Goal: Information Seeking & Learning: Learn about a topic

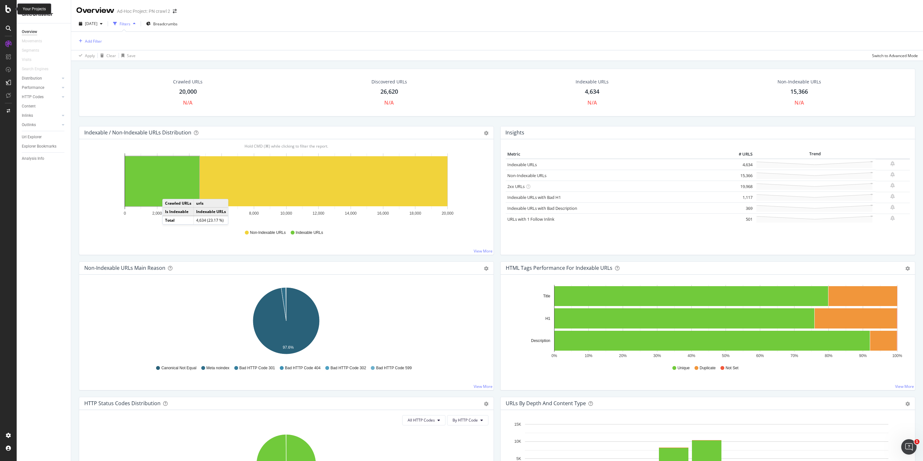
click at [9, 8] on icon at bounding box center [8, 9] width 6 height 8
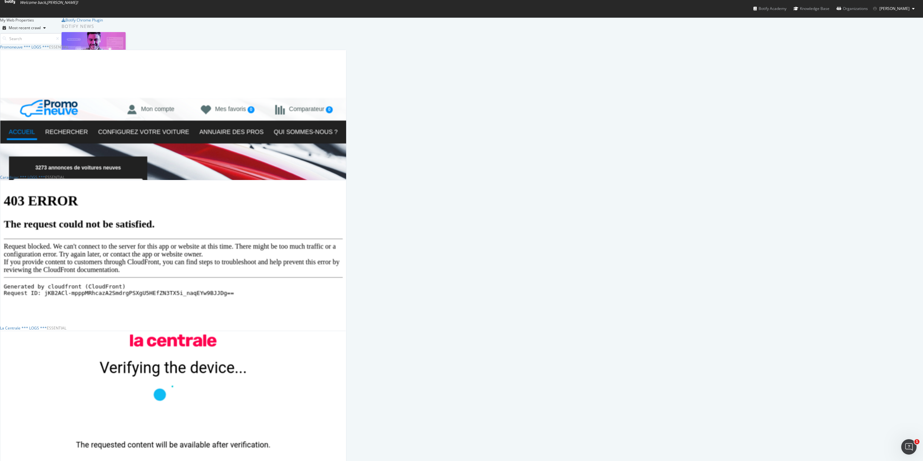
click at [205, 197] on div "My Web Properties Most recent crawl Promoneuve *** LOGS *** Essential Analytics…" at bounding box center [461, 302] width 923 height 571
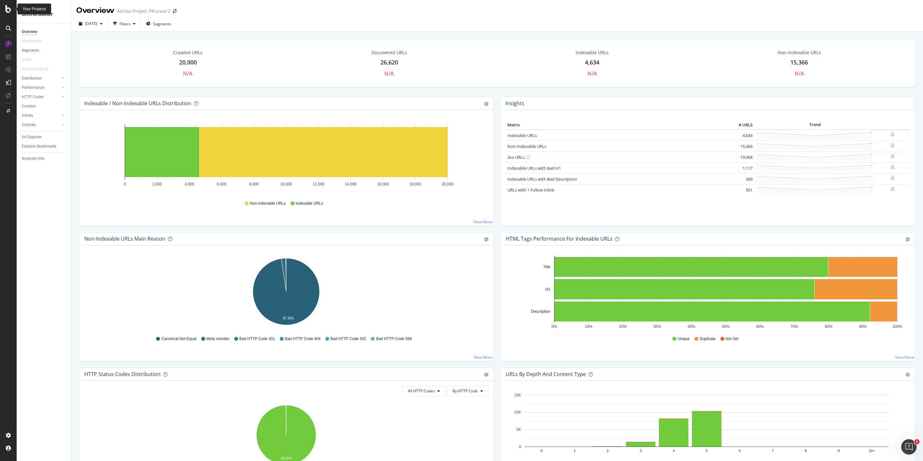
click at [10, 13] on icon at bounding box center [8, 9] width 6 height 8
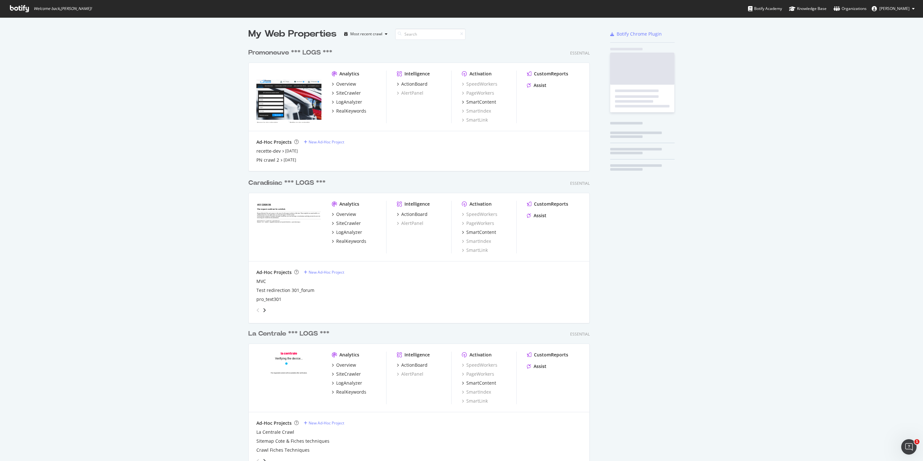
scroll to position [461, 923]
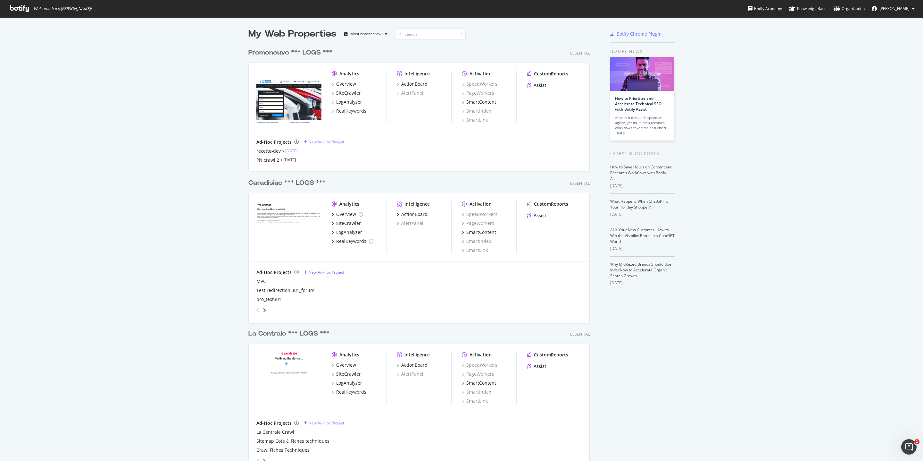
click at [298, 151] on link "Sep 17th 25" at bounding box center [291, 150] width 13 height 5
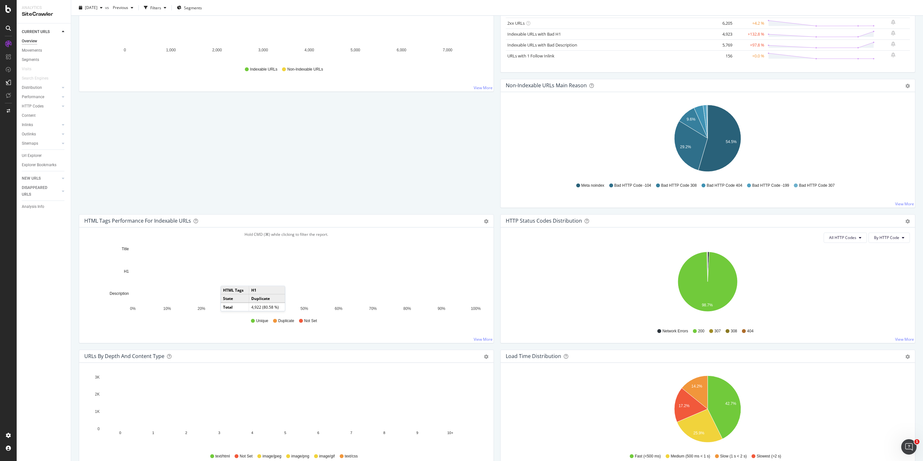
scroll to position [134, 0]
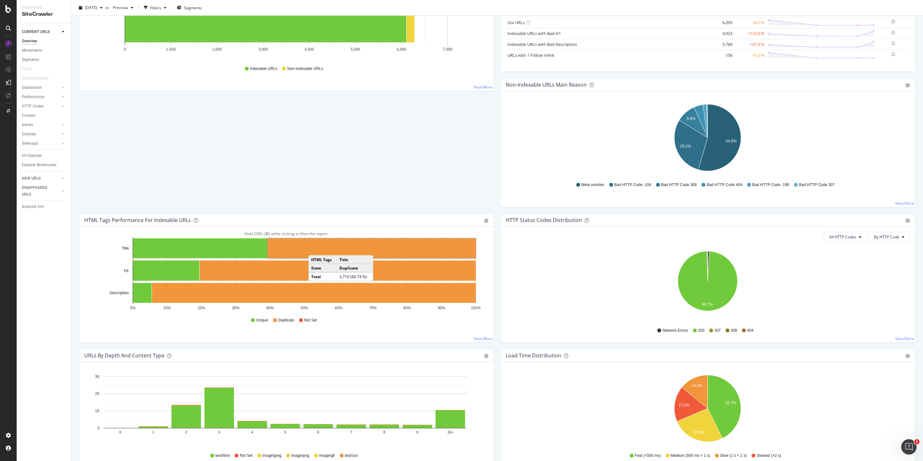
click at [315, 250] on rect "A chart." at bounding box center [372, 248] width 208 height 20
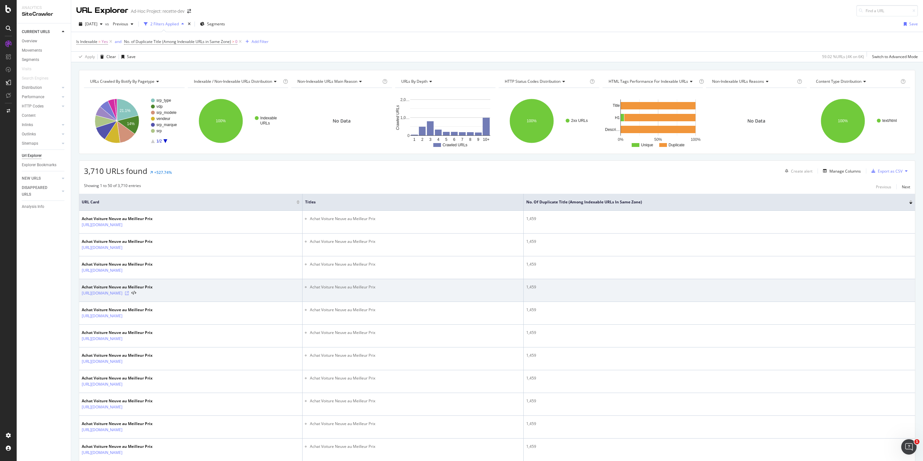
click at [129, 295] on icon at bounding box center [127, 293] width 4 height 4
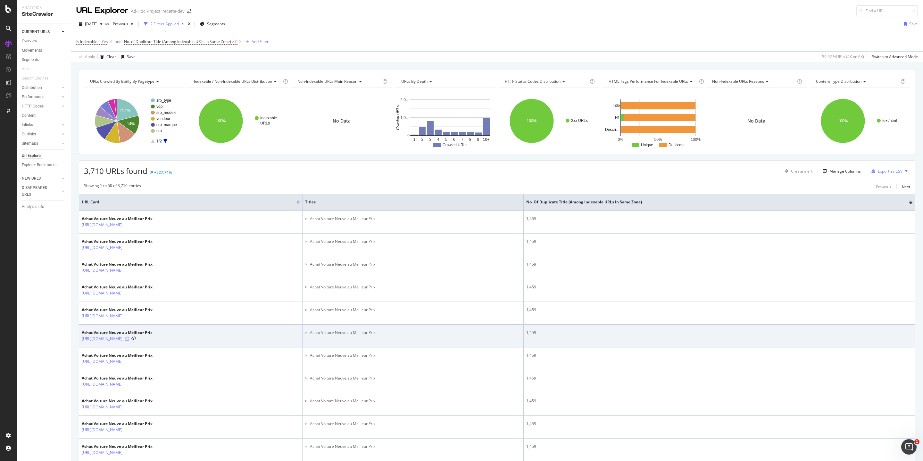
click at [129, 340] on icon at bounding box center [127, 339] width 4 height 4
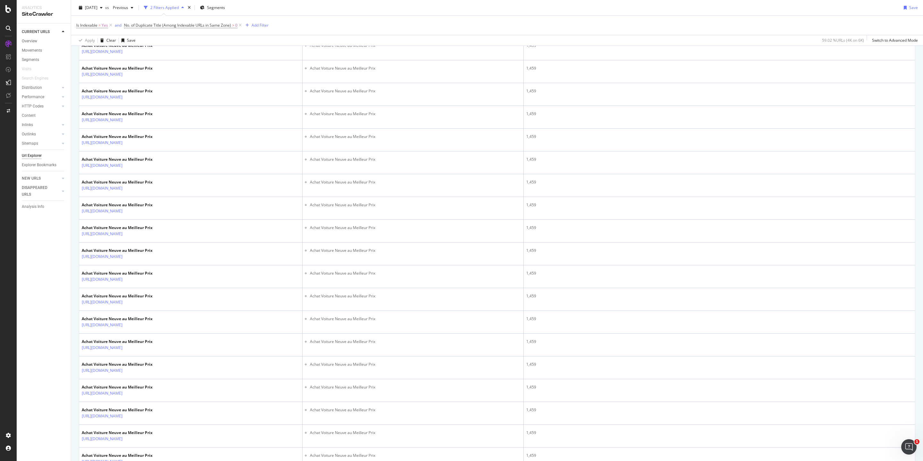
scroll to position [564, 0]
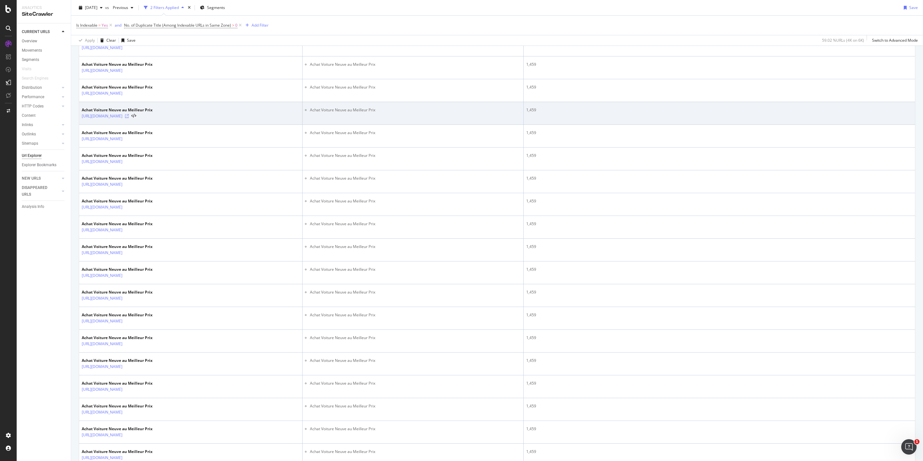
click at [129, 118] on icon at bounding box center [127, 116] width 4 height 4
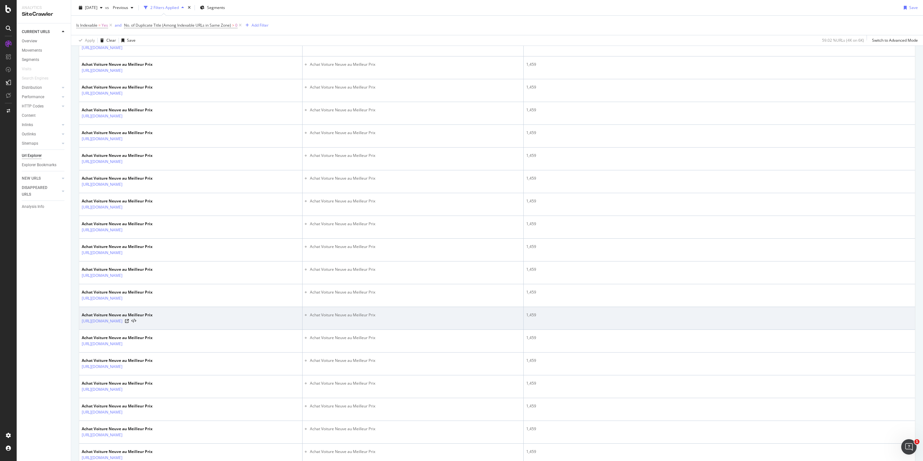
scroll to position [947, 0]
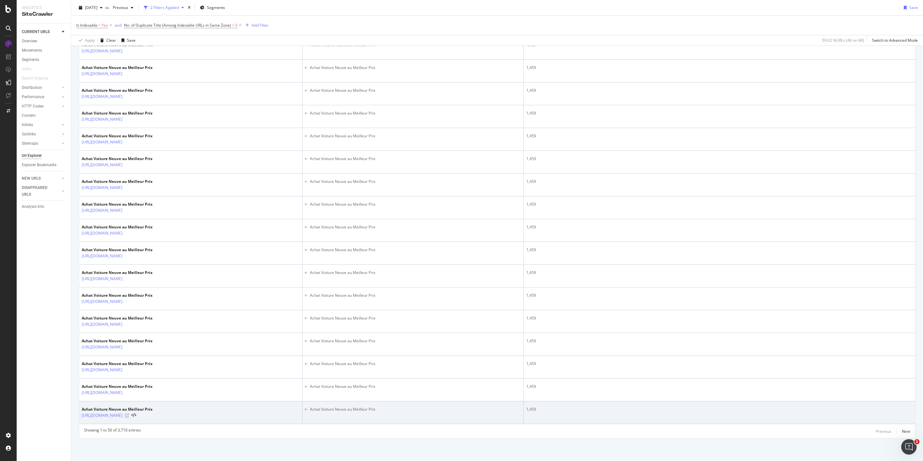
click at [129, 415] on icon at bounding box center [127, 415] width 4 height 4
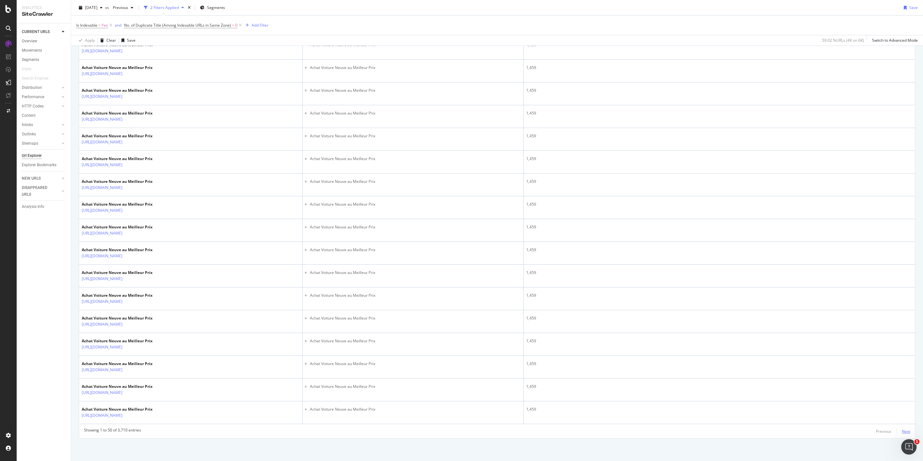
click at [906, 433] on div "Next" at bounding box center [906, 430] width 8 height 7
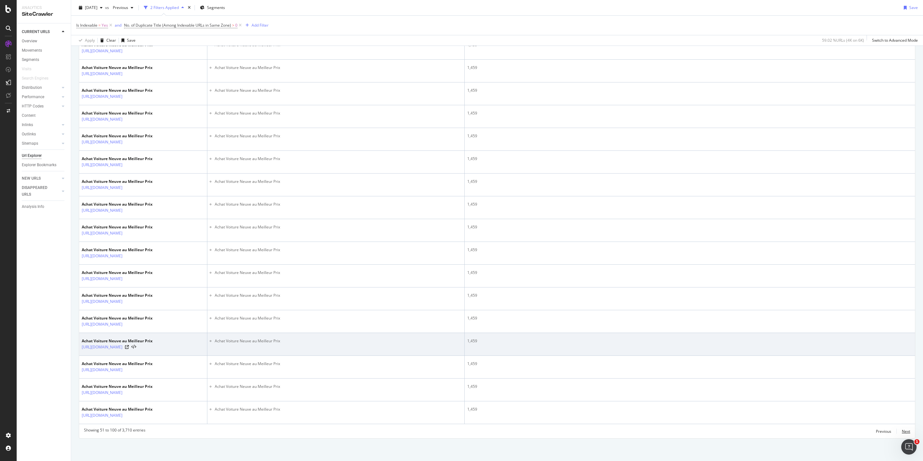
scroll to position [1100, 0]
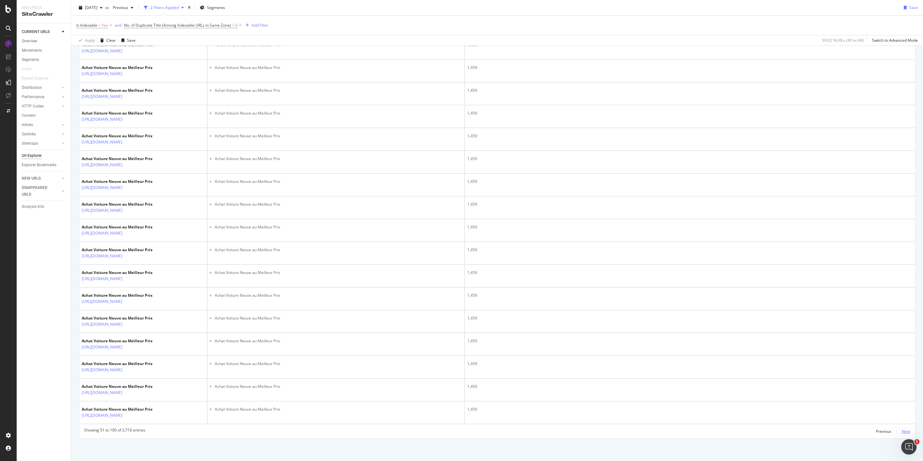
click at [907, 434] on div "Next" at bounding box center [906, 430] width 8 height 7
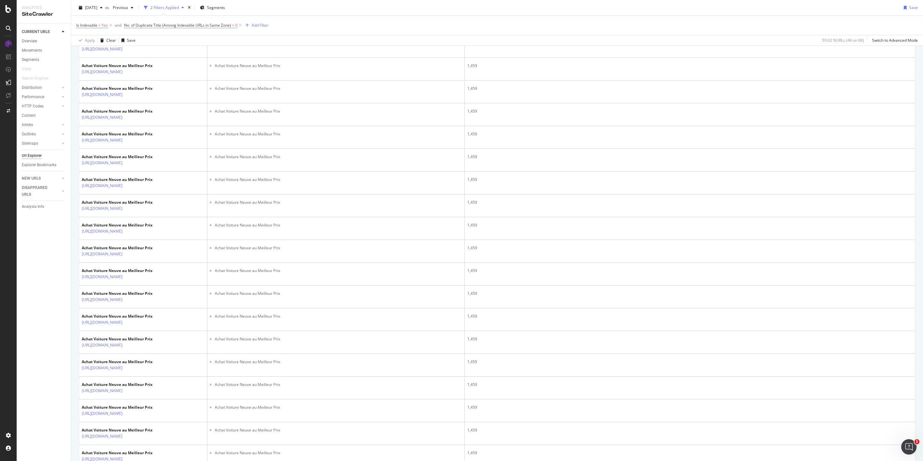
scroll to position [0, 0]
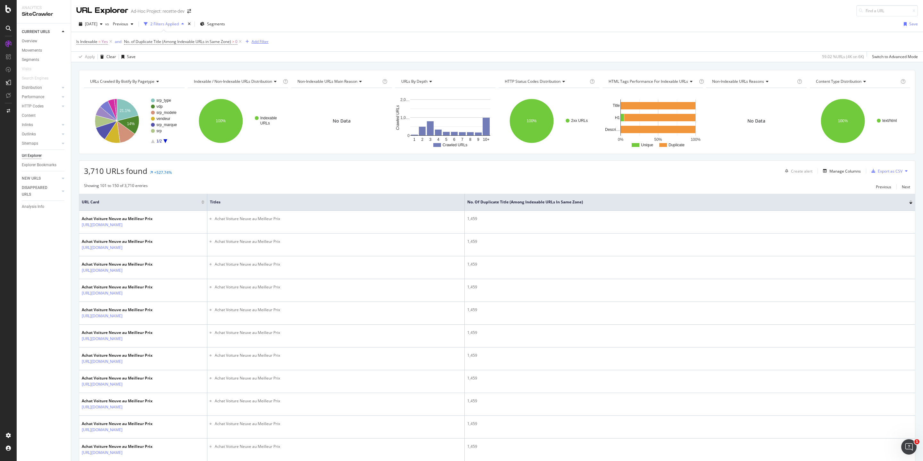
click at [254, 44] on div "Add Filter" at bounding box center [260, 41] width 17 height 5
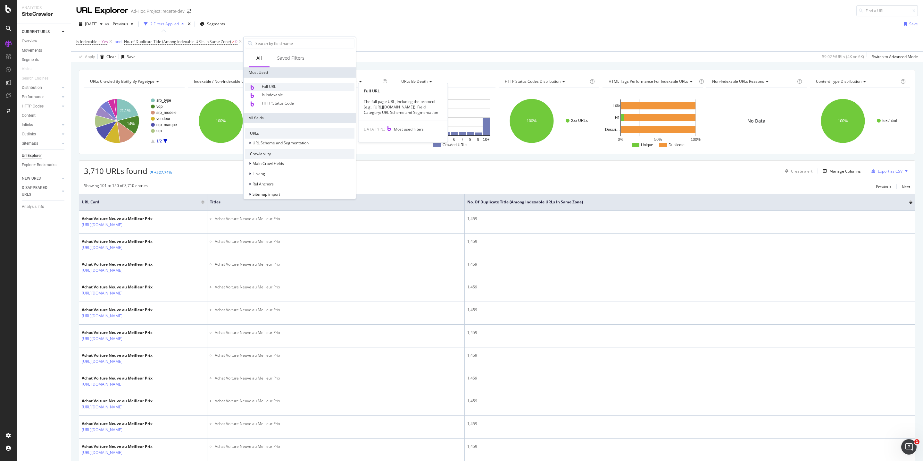
click at [269, 87] on span "Full URL" at bounding box center [269, 86] width 14 height 5
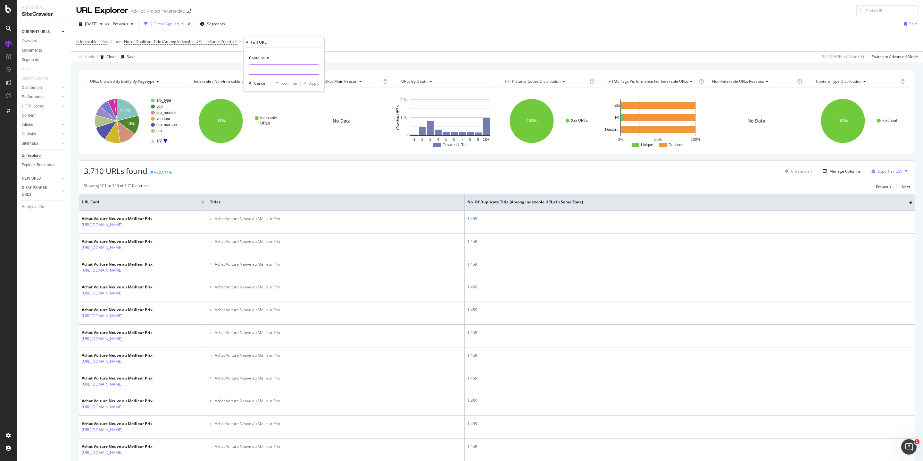
click at [260, 71] on input "text" at bounding box center [284, 69] width 70 height 10
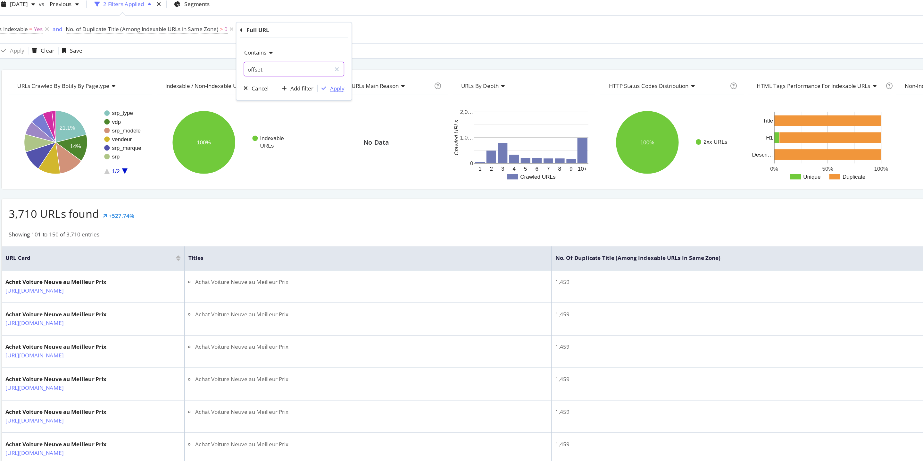
type input "offset"
click at [310, 85] on div "Apply" at bounding box center [314, 82] width 10 height 5
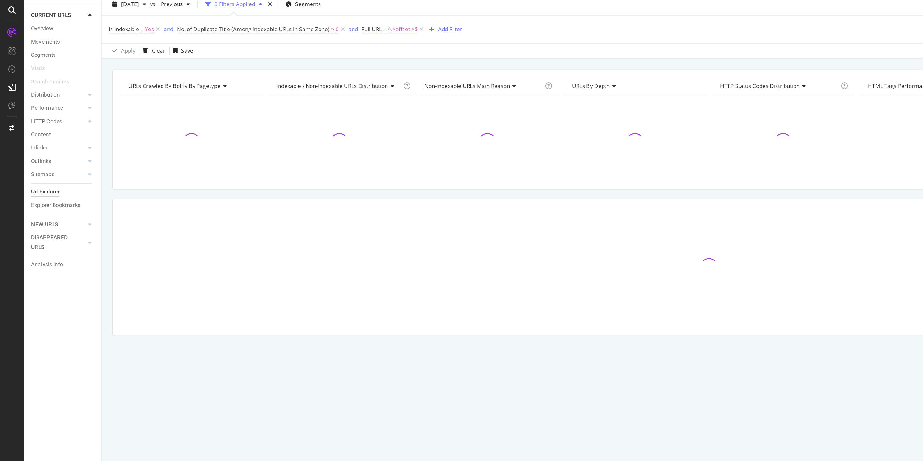
click at [274, 43] on span "^.*offset.*$" at bounding box center [282, 41] width 21 height 9
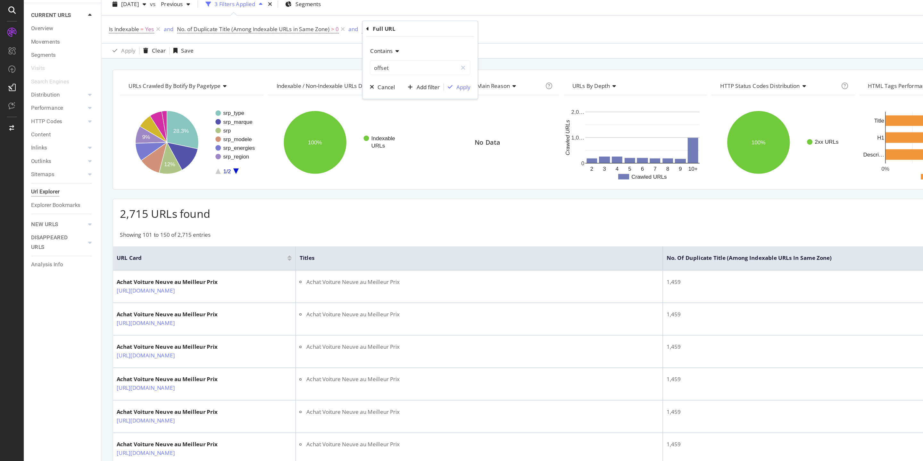
click at [276, 58] on icon at bounding box center [277, 57] width 4 height 4
click at [267, 127] on span "Doesn't contain" at bounding box center [277, 128] width 28 height 5
click at [300, 82] on div "Add filter" at bounding box center [300, 81] width 16 height 5
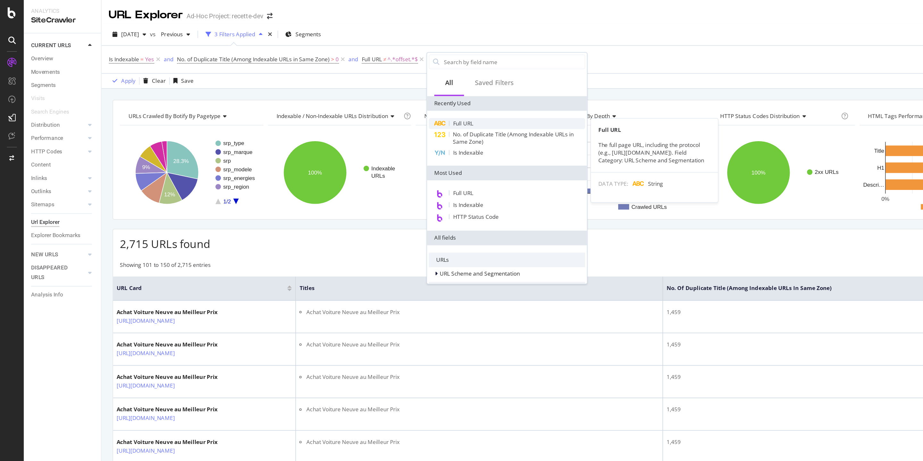
click at [328, 88] on span "Full URL" at bounding box center [325, 86] width 14 height 5
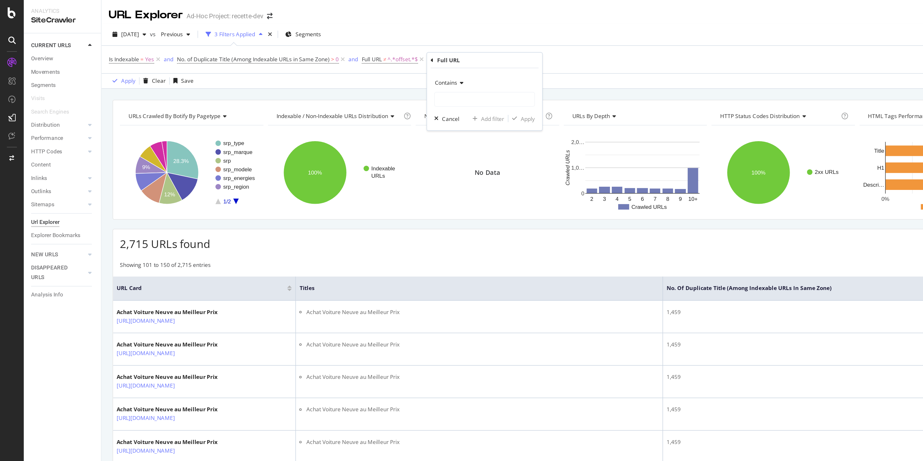
click at [322, 57] on icon at bounding box center [323, 58] width 4 height 4
click at [314, 131] on span "Doesn't contain" at bounding box center [322, 129] width 28 height 5
click at [321, 70] on input "text" at bounding box center [340, 69] width 70 height 10
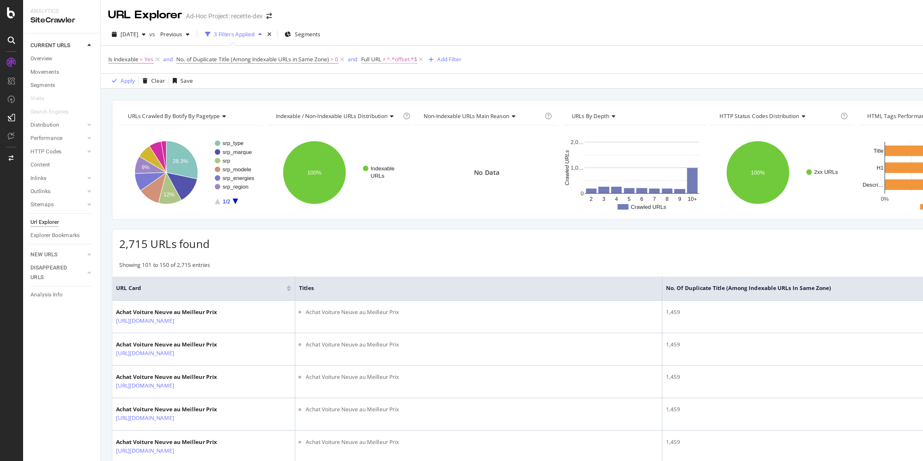
click at [279, 40] on span "^.*offset.*$" at bounding box center [282, 41] width 21 height 9
click at [366, 41] on div "Is Indexable = Yes and No. of Duplicate Title (Among Indexable URLs in Same Zon…" at bounding box center [497, 41] width 842 height 19
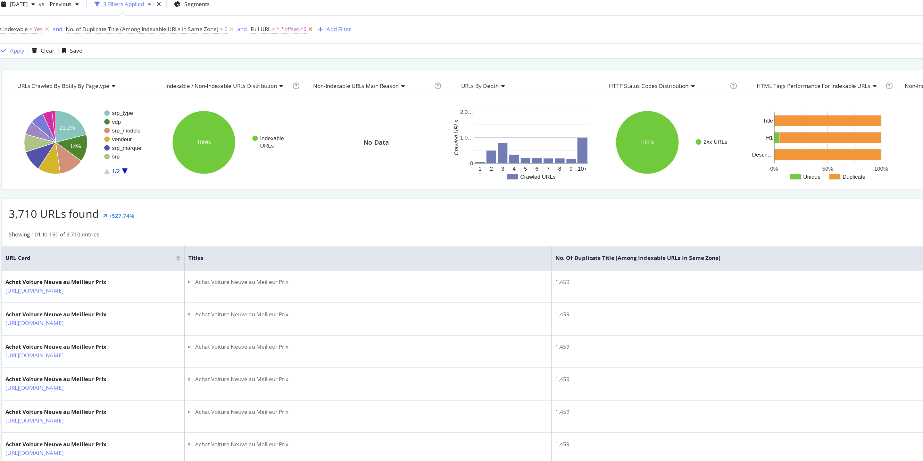
click at [296, 39] on icon at bounding box center [295, 41] width 5 height 6
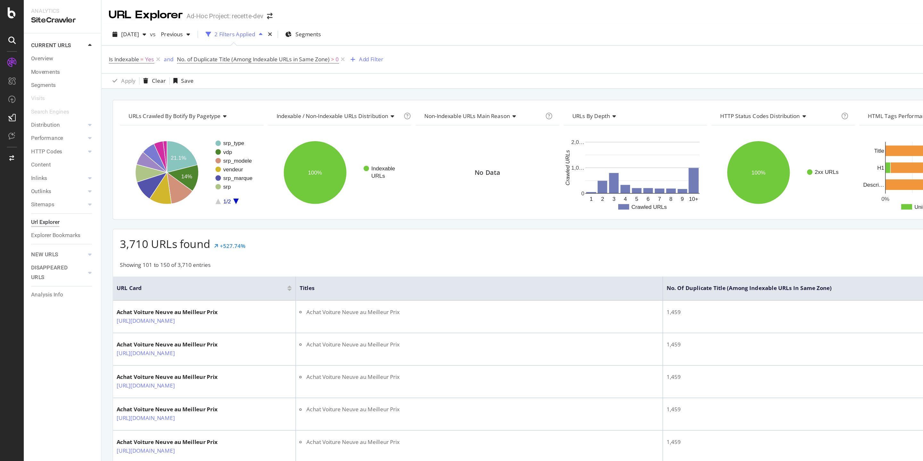
click at [154, 57] on div "Apply Clear Save 59.02 % URLs ( 4K on 6K ) Switch to Advanced Mode" at bounding box center [497, 56] width 852 height 11
click at [152, 66] on div "URLs Crawled By Botify By pagetype Chart (by Value) Table Expand Export as CSV …" at bounding box center [497, 69] width 852 height 15
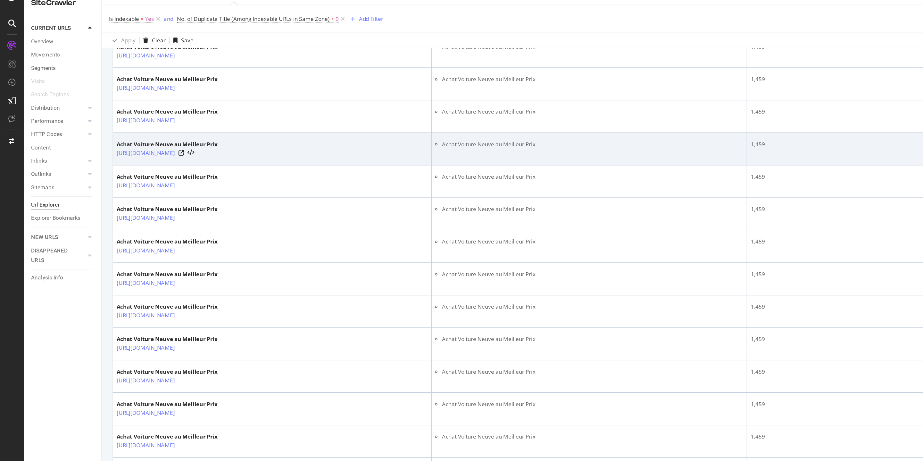
scroll to position [947, 0]
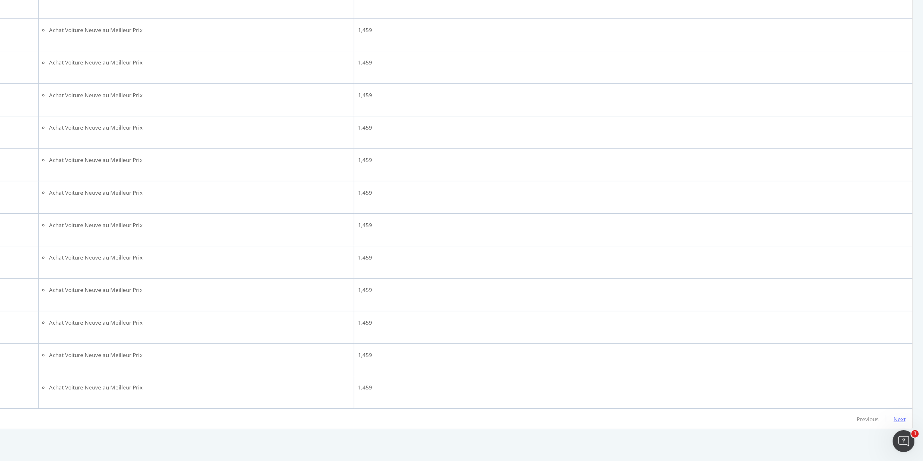
click at [903, 431] on div "Next" at bounding box center [906, 430] width 8 height 5
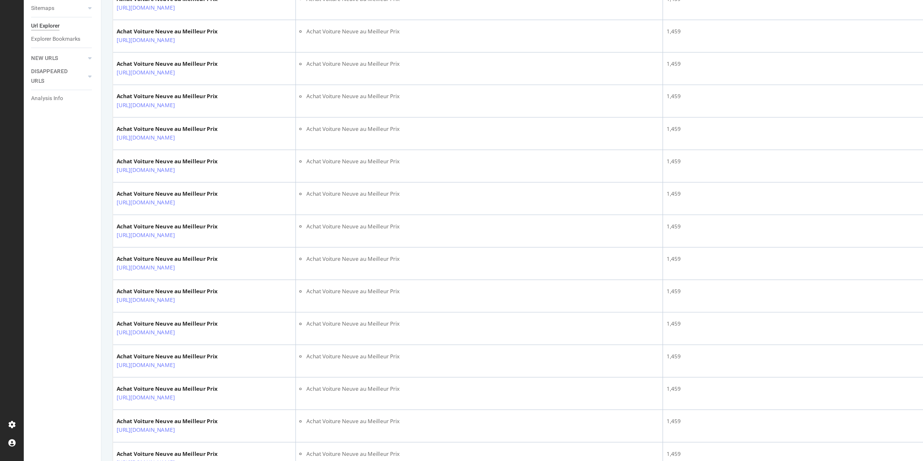
scroll to position [1100, 0]
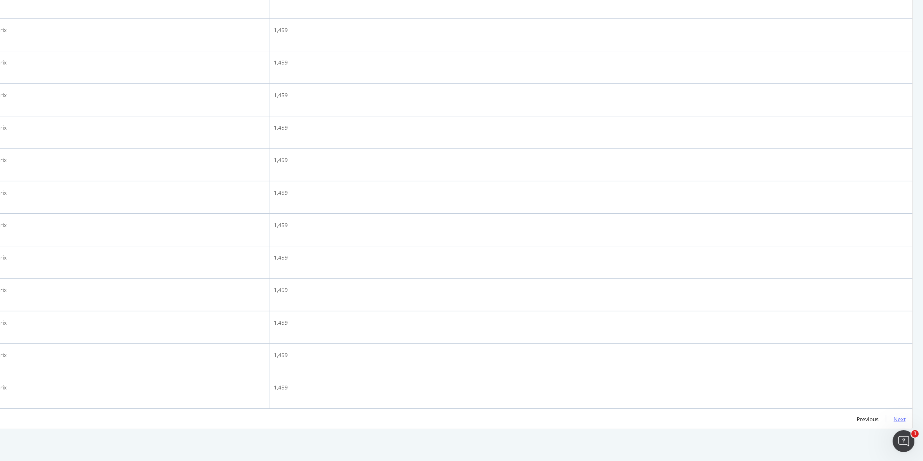
click at [906, 432] on div "Next" at bounding box center [906, 430] width 8 height 5
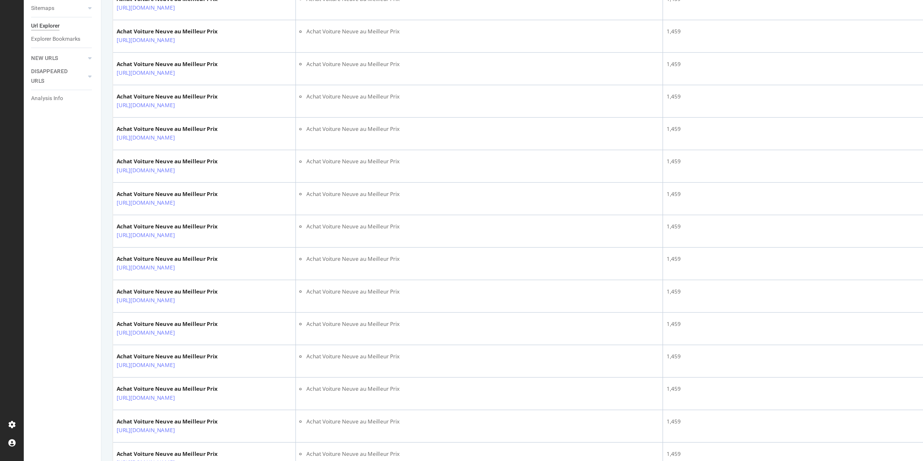
scroll to position [1184, 0]
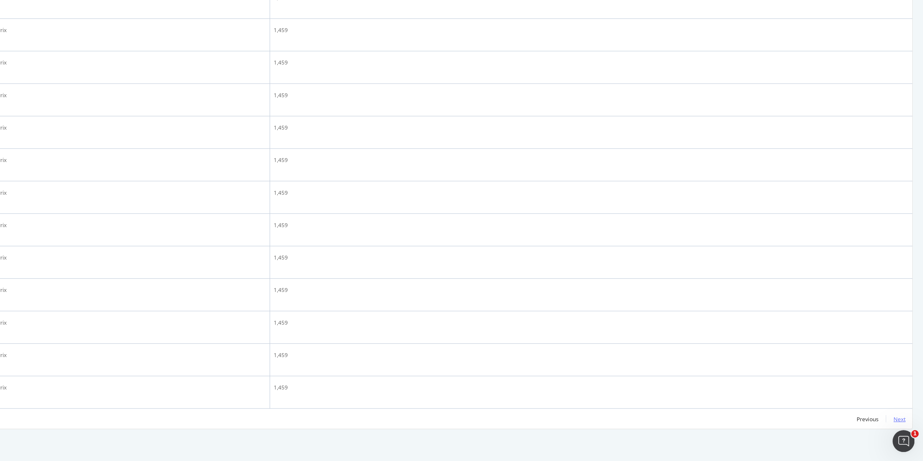
click at [905, 433] on div "Next" at bounding box center [906, 430] width 8 height 7
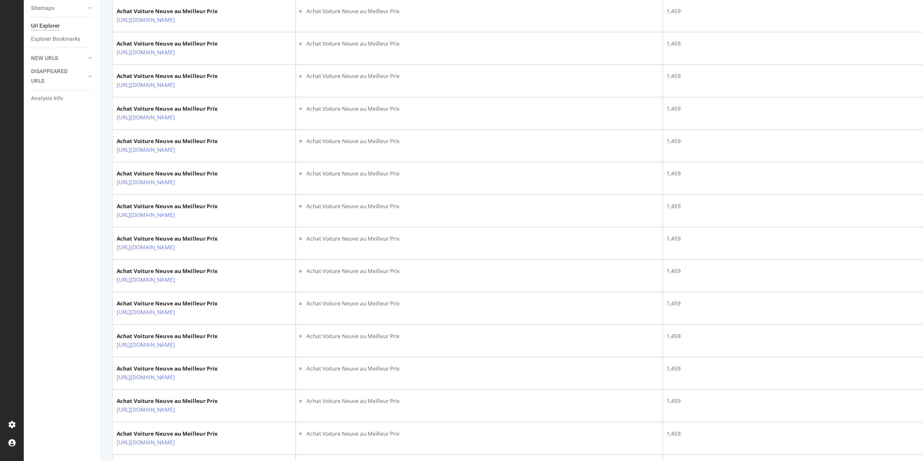
scroll to position [1196, 0]
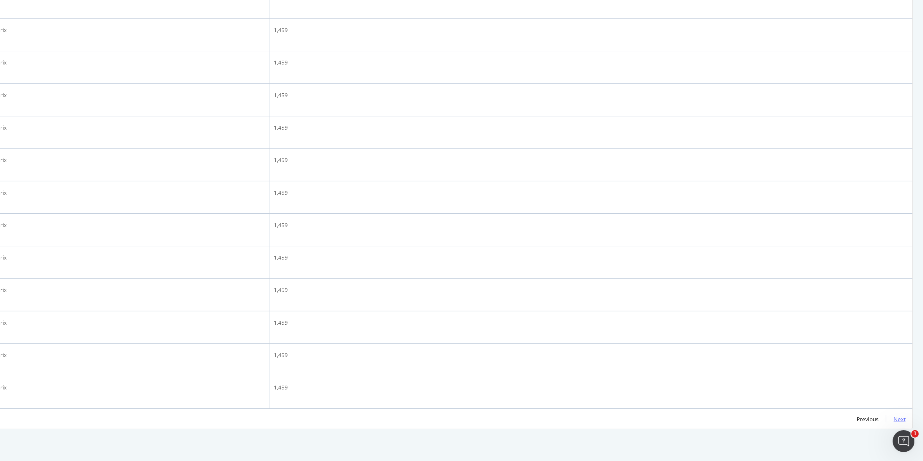
click at [907, 434] on div "Next" at bounding box center [906, 430] width 8 height 7
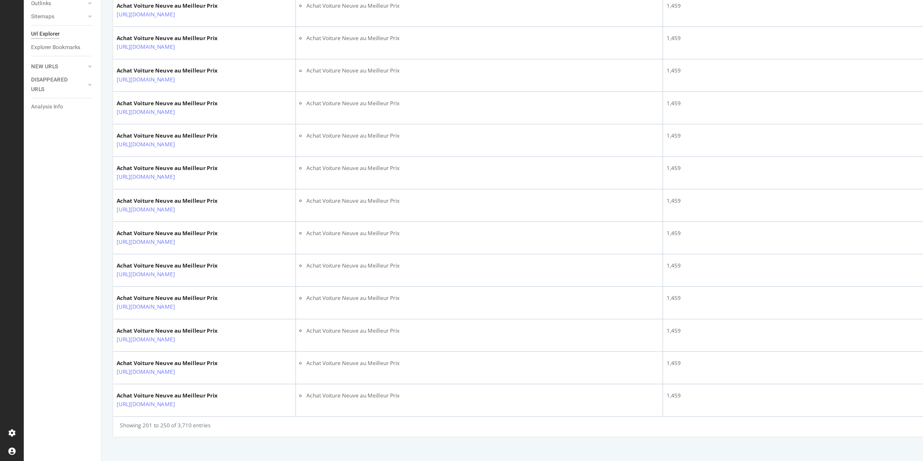
scroll to position [1242, 0]
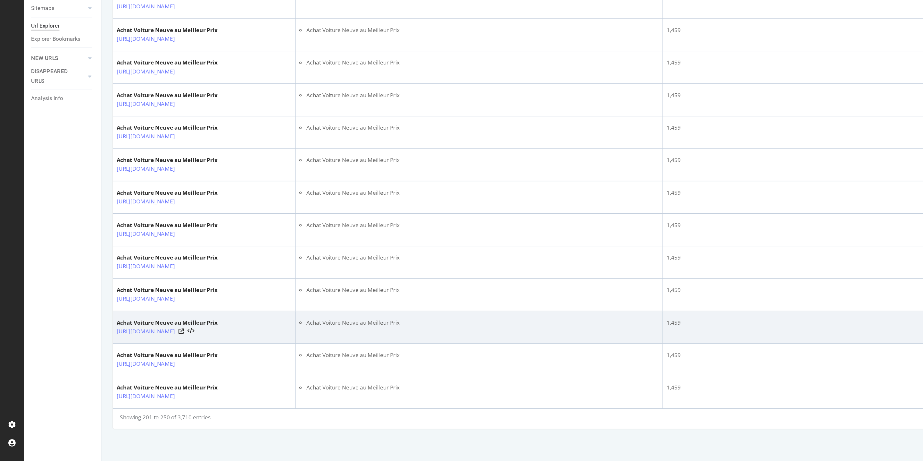
click at [153, 366] on div "[URL][DOMAIN_NAME]" at bounding box center [117, 369] width 71 height 6
click at [129, 368] on icon at bounding box center [127, 370] width 4 height 4
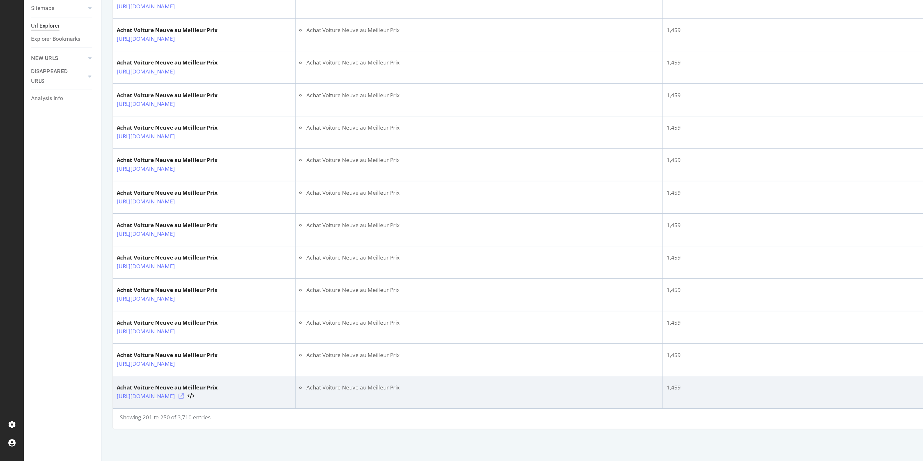
click at [129, 413] on icon at bounding box center [127, 415] width 4 height 4
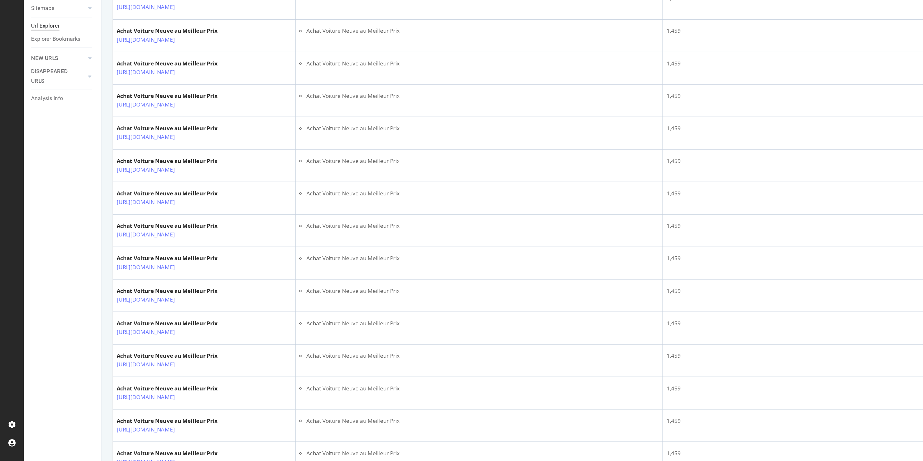
scroll to position [0, 0]
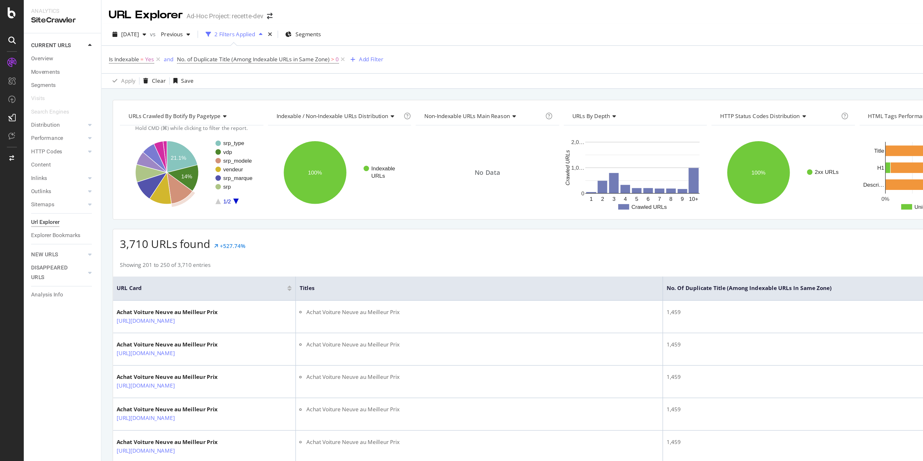
click at [241, 45] on span "No. of Duplicate Title (Among Indexable URLs in Same Zone) > 0" at bounding box center [183, 41] width 119 height 9
click at [105, 41] on span "Yes" at bounding box center [105, 41] width 6 height 9
click at [88, 69] on span "Yes" at bounding box center [85, 66] width 6 height 5
click at [88, 88] on span "No" at bounding box center [87, 88] width 5 height 5
click at [241, 43] on icon at bounding box center [240, 41] width 5 height 6
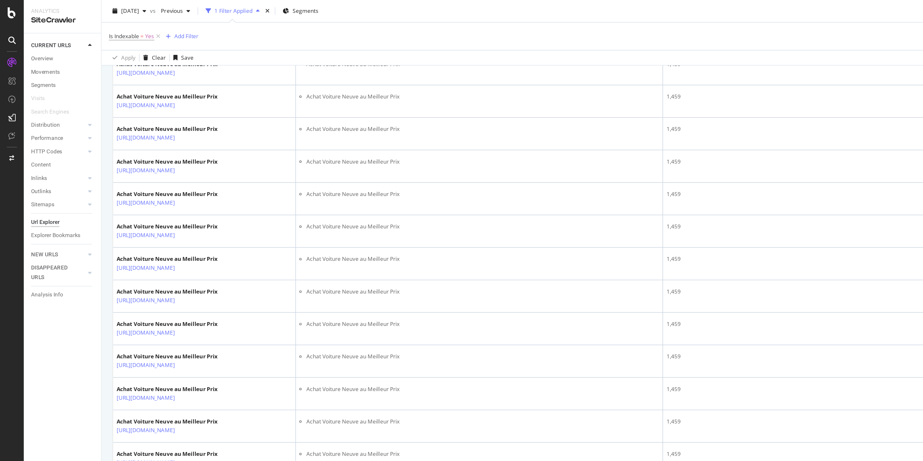
scroll to position [1177, 0]
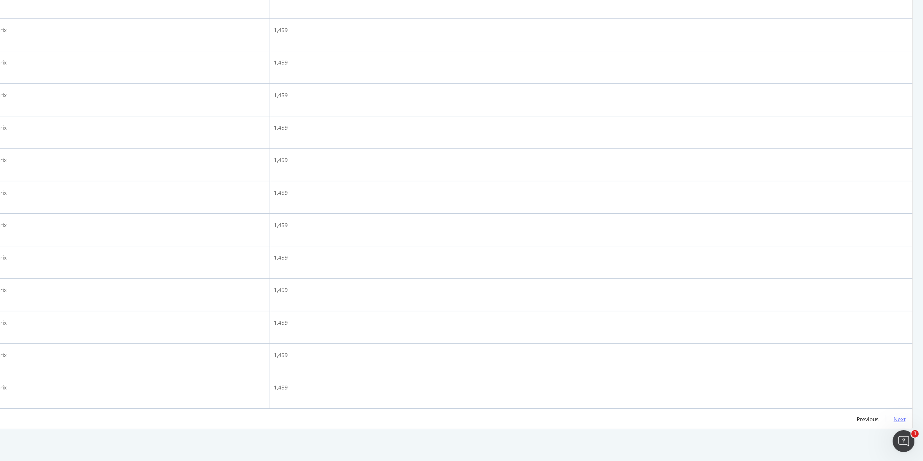
click at [905, 433] on div "Next" at bounding box center [906, 430] width 8 height 5
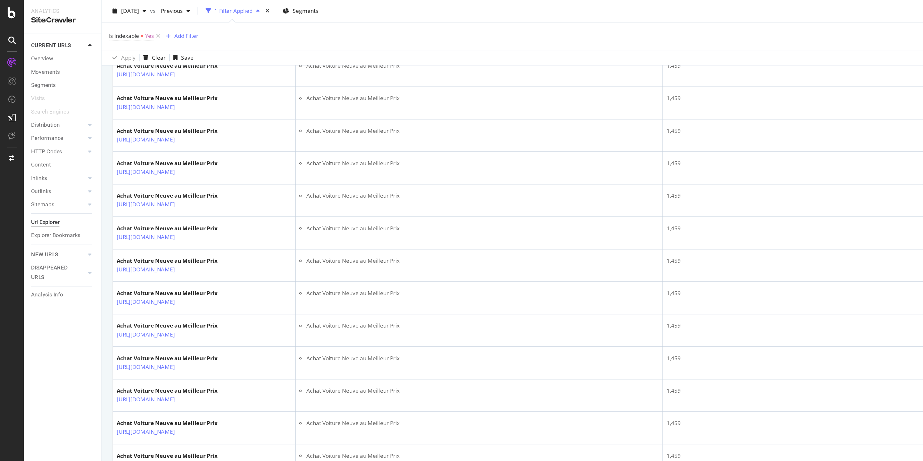
scroll to position [1216, 0]
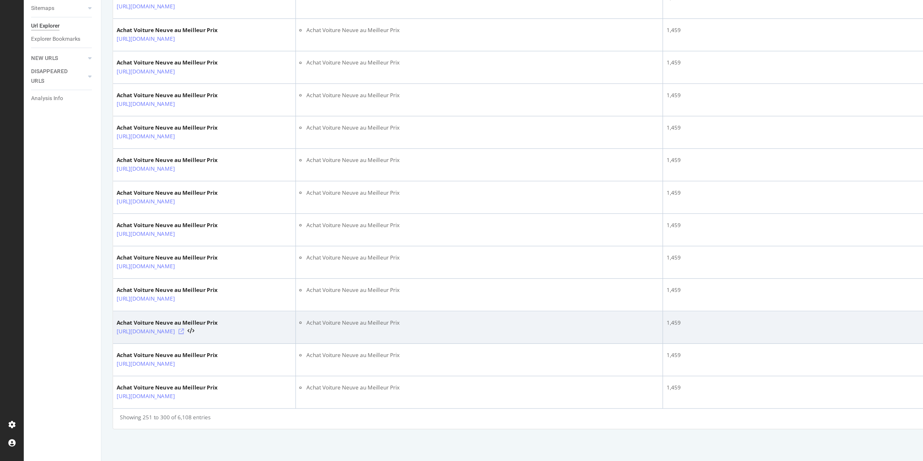
click at [129, 368] on icon at bounding box center [127, 370] width 4 height 4
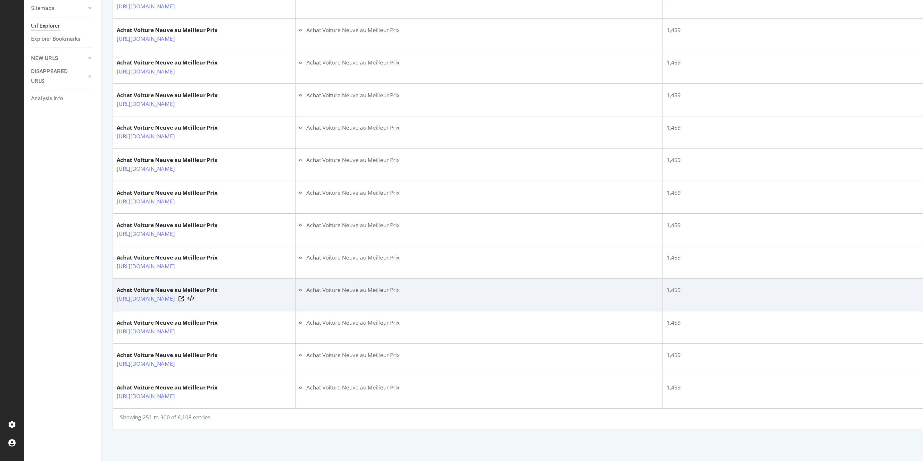
drag, startPoint x: 81, startPoint y: 327, endPoint x: 115, endPoint y: 338, distance: 36.3
click at [115, 338] on td "Achat Voiture Neuve au Meilleur Prix [URL][DOMAIN_NAME]" at bounding box center [143, 344] width 128 height 23
copy link "[URL][DOMAIN_NAME]"
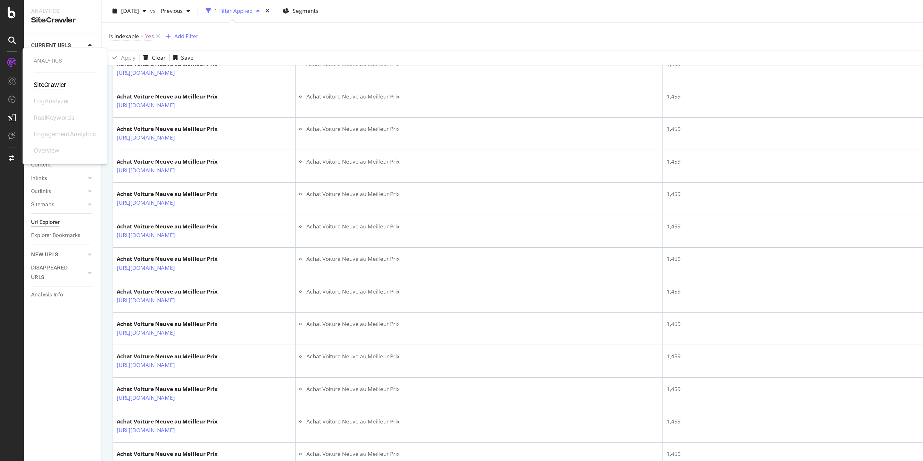
click at [8, 46] on icon at bounding box center [8, 44] width 6 height 6
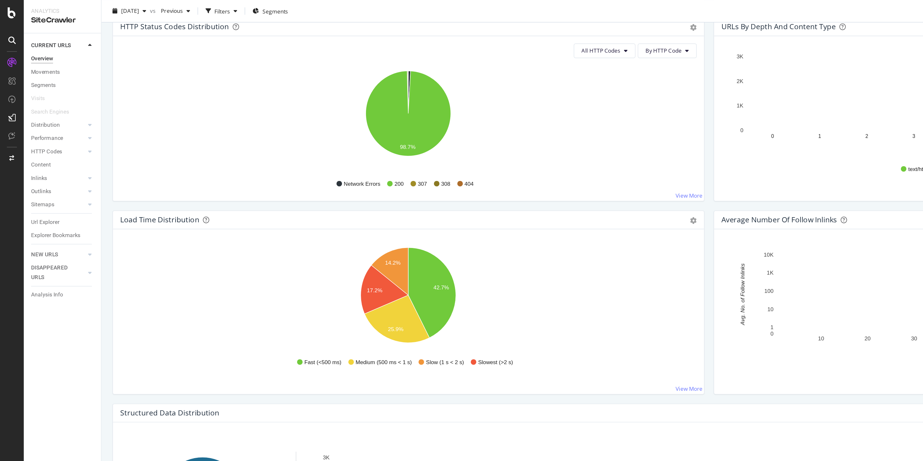
scroll to position [403, 0]
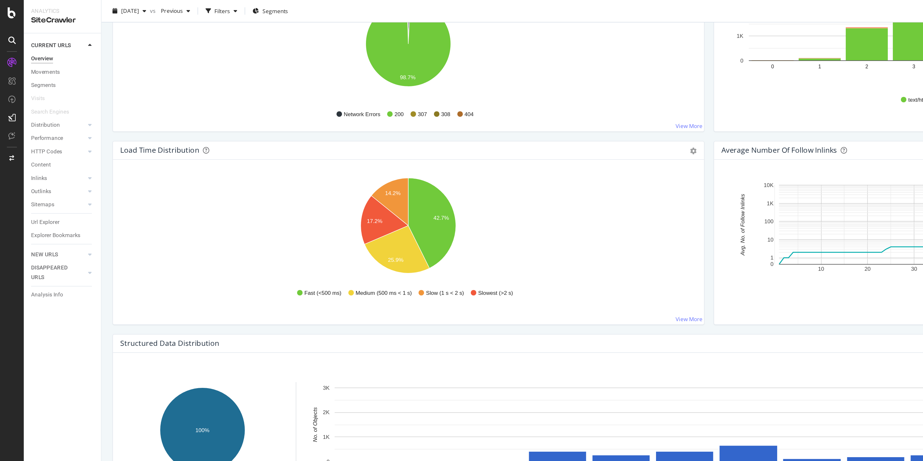
click at [32, 40] on div "Overview" at bounding box center [29, 41] width 15 height 7
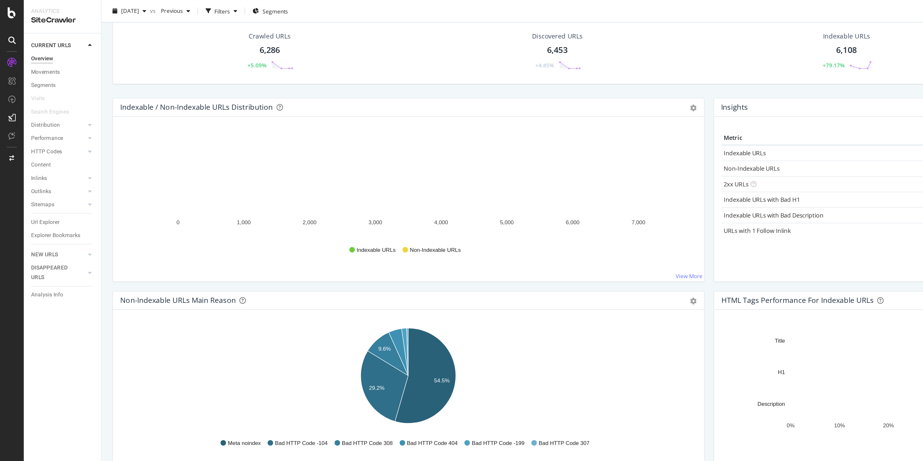
scroll to position [56, 0]
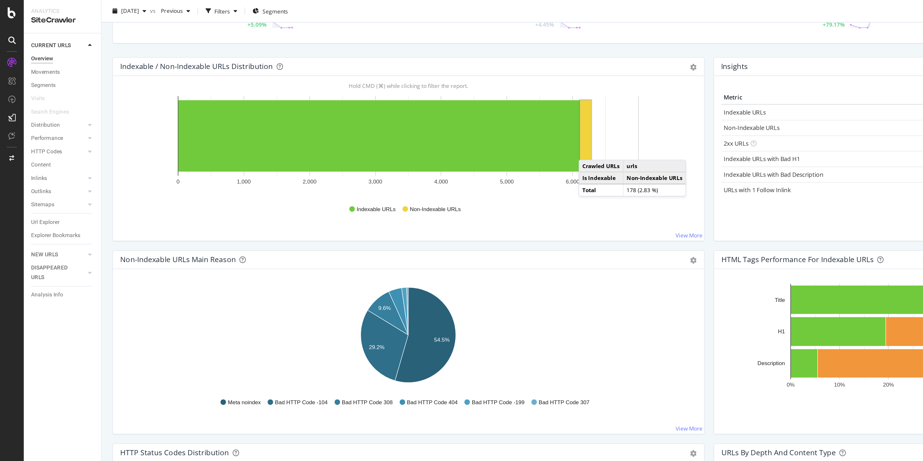
click at [412, 106] on rect "A chart." at bounding box center [411, 95] width 8 height 50
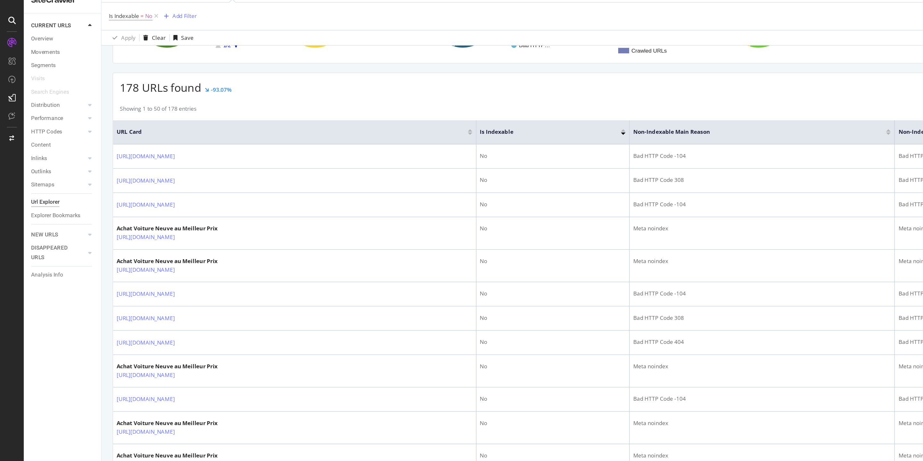
scroll to position [97, 0]
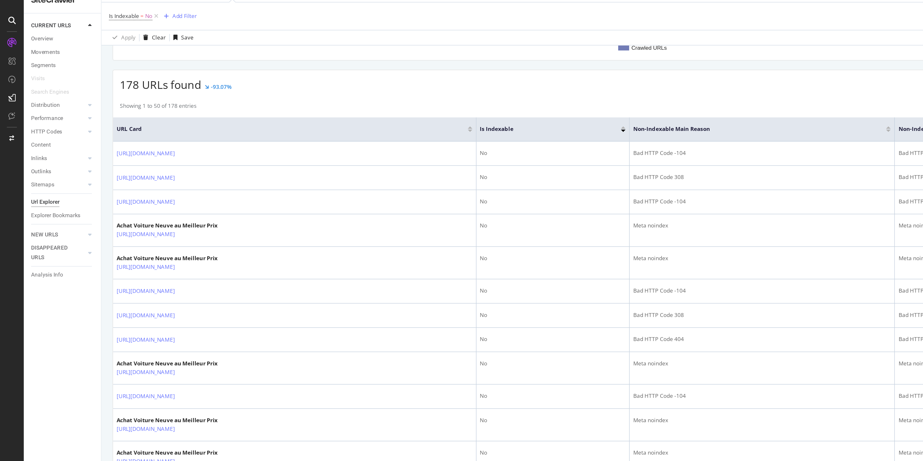
click at [621, 104] on div at bounding box center [622, 104] width 3 height 2
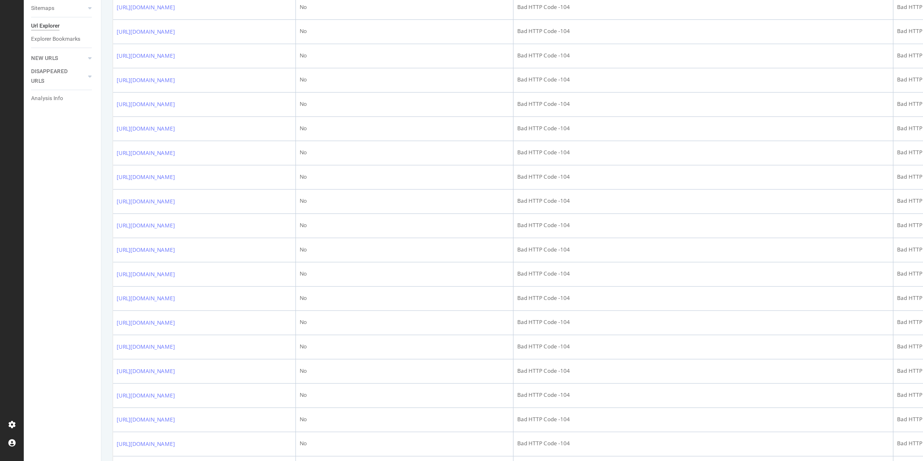
scroll to position [439, 0]
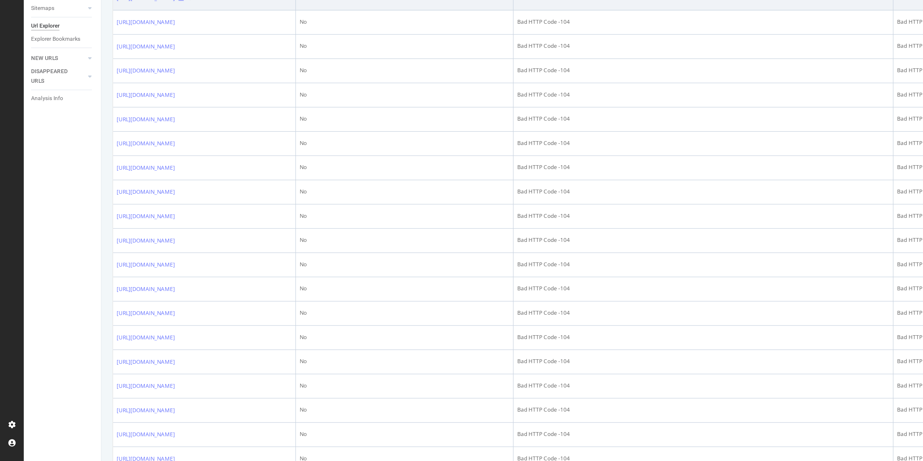
click at [129, 138] on icon at bounding box center [127, 136] width 4 height 4
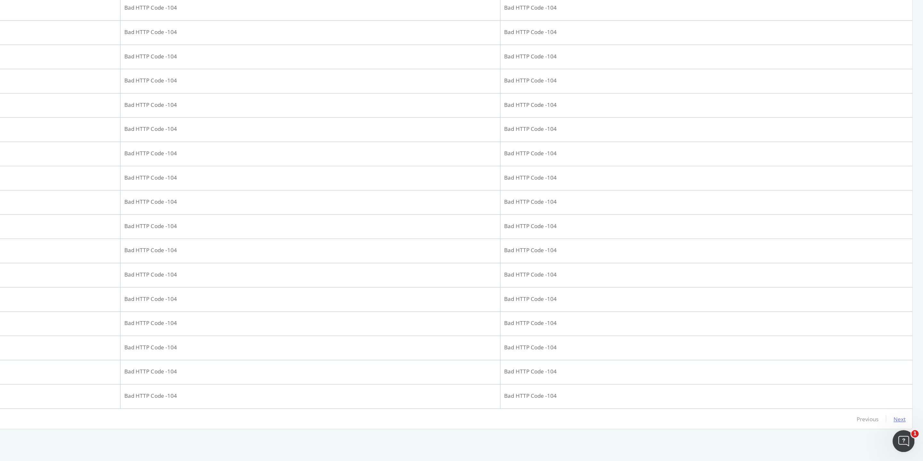
click at [905, 432] on div "Next" at bounding box center [906, 430] width 8 height 5
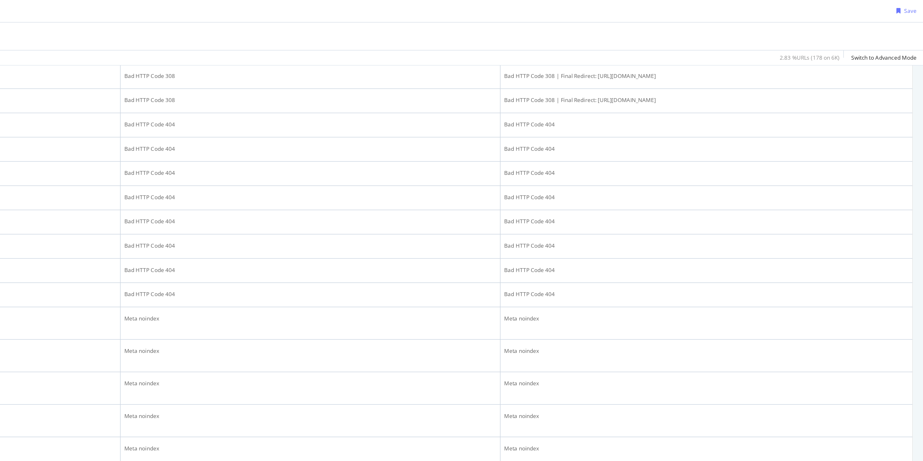
scroll to position [529, 0]
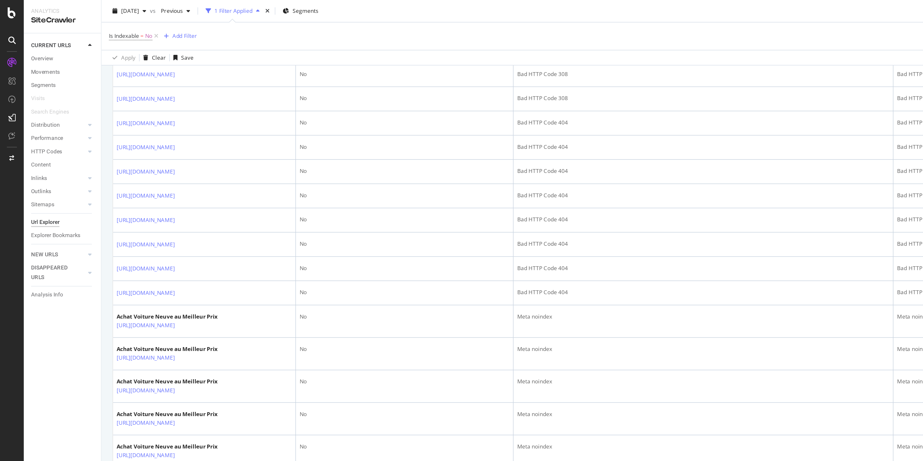
click at [129, 37] on icon at bounding box center [127, 35] width 4 height 4
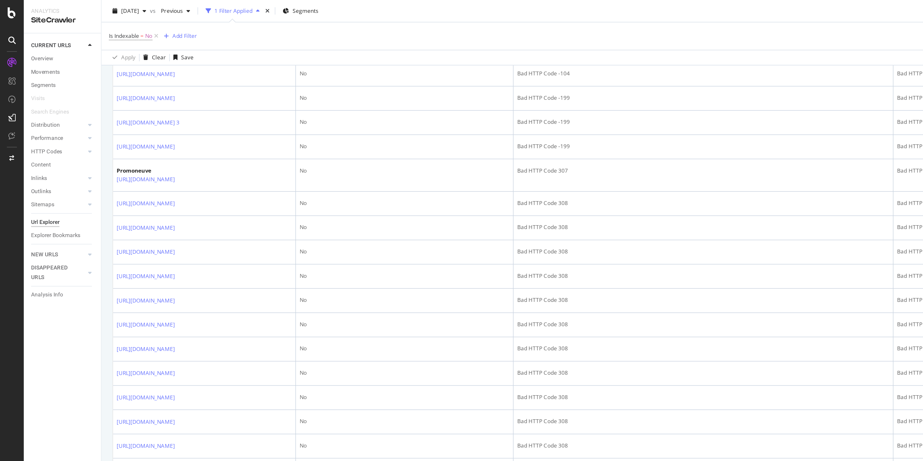
scroll to position [186, 0]
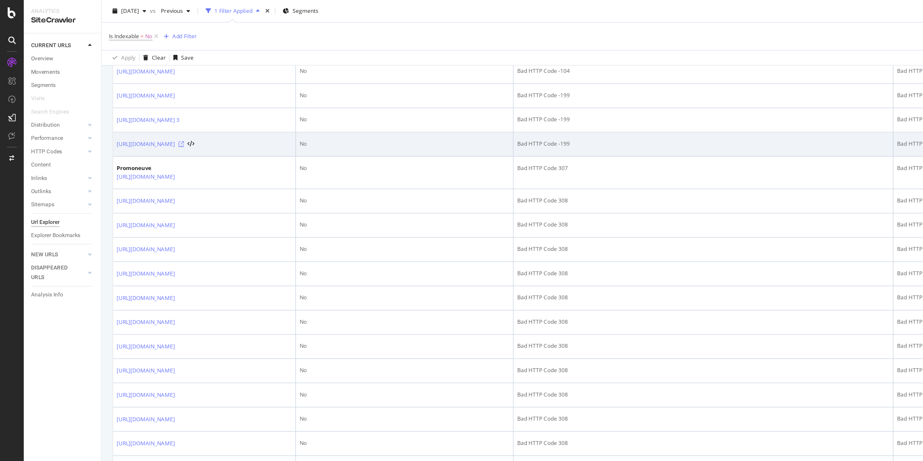
click at [129, 103] on icon at bounding box center [127, 101] width 4 height 4
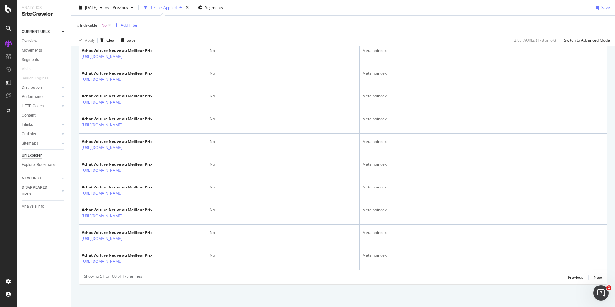
scroll to position [1039, 0]
click at [129, 36] on icon at bounding box center [127, 34] width 4 height 4
click at [602, 279] on div "Next" at bounding box center [598, 277] width 8 height 5
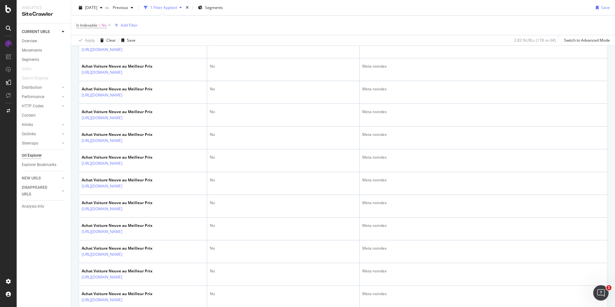
scroll to position [1393, 0]
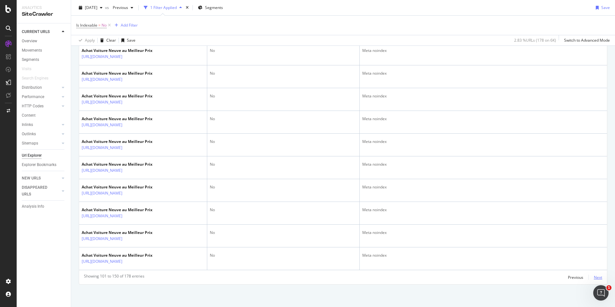
click at [600, 278] on div "Next" at bounding box center [598, 277] width 8 height 5
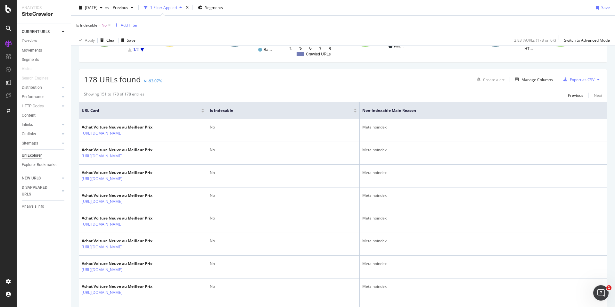
scroll to position [0, 0]
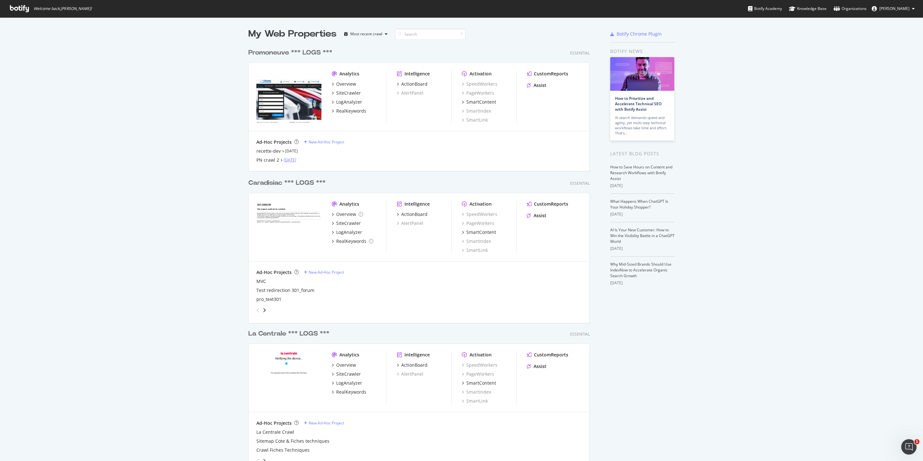
click at [291, 161] on link "Sep 2nd 25" at bounding box center [290, 159] width 13 height 5
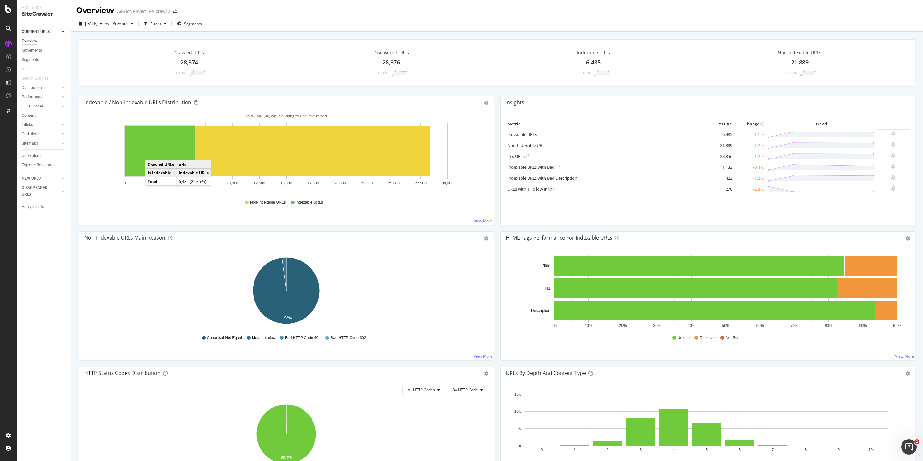
click at [152, 154] on rect "A chart." at bounding box center [160, 151] width 70 height 50
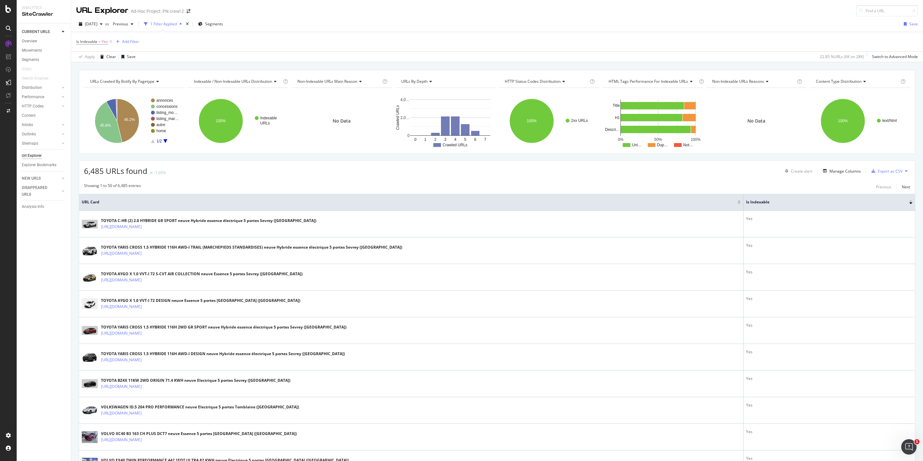
click at [127, 46] on div "Is Indexable = Yes Add Filter" at bounding box center [107, 41] width 63 height 9
click at [127, 43] on div "Add Filter" at bounding box center [130, 41] width 17 height 5
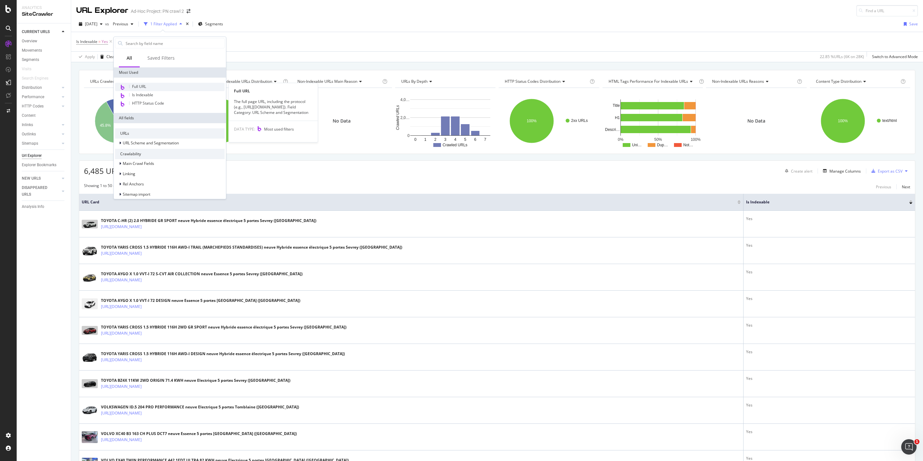
click at [147, 88] on div "Full URL" at bounding box center [170, 87] width 110 height 8
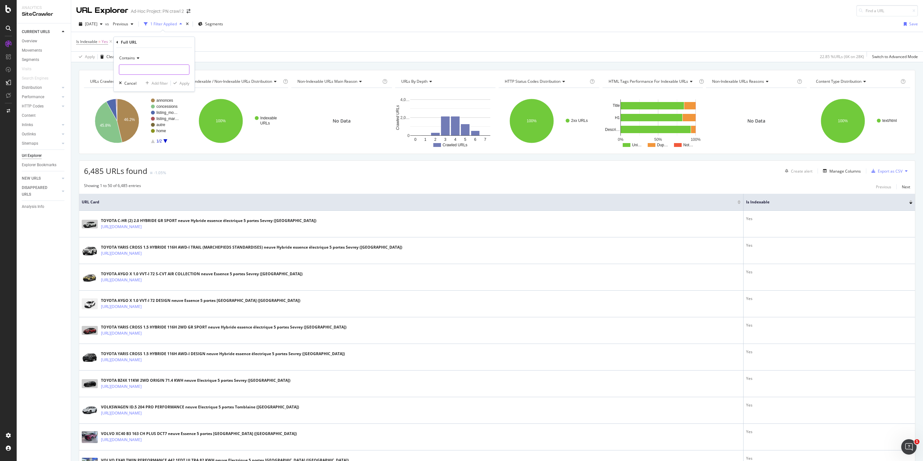
click at [141, 69] on input "text" at bounding box center [154, 69] width 70 height 10
type input "rubrique"
click at [188, 83] on div "Apply" at bounding box center [185, 82] width 10 height 5
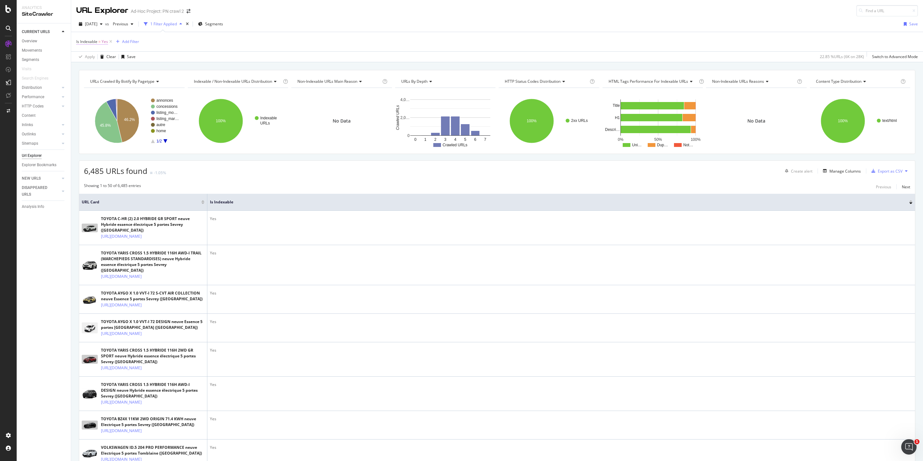
click at [100, 42] on span "=" at bounding box center [99, 41] width 2 height 5
click at [94, 68] on div "Yes" at bounding box center [117, 67] width 71 height 10
click at [94, 90] on div "No" at bounding box center [118, 89] width 69 height 8
click at [150, 83] on div "Apply" at bounding box center [148, 80] width 10 height 5
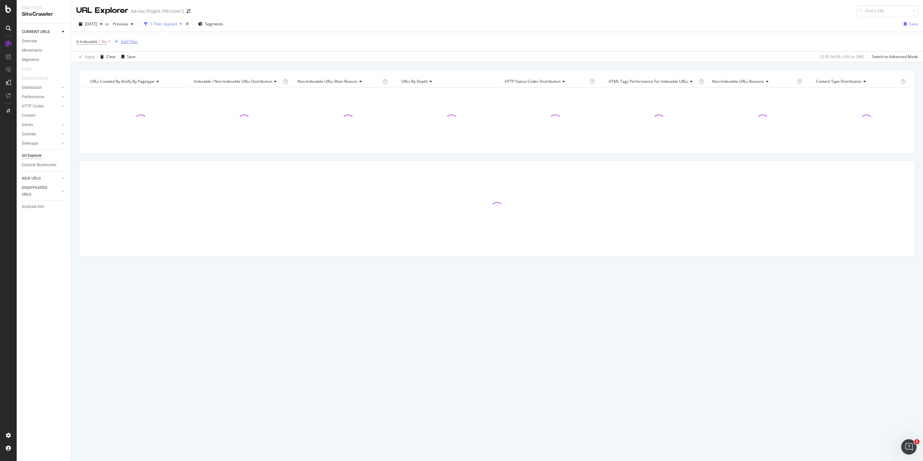
click at [132, 46] on button "Add Filter" at bounding box center [125, 42] width 26 height 8
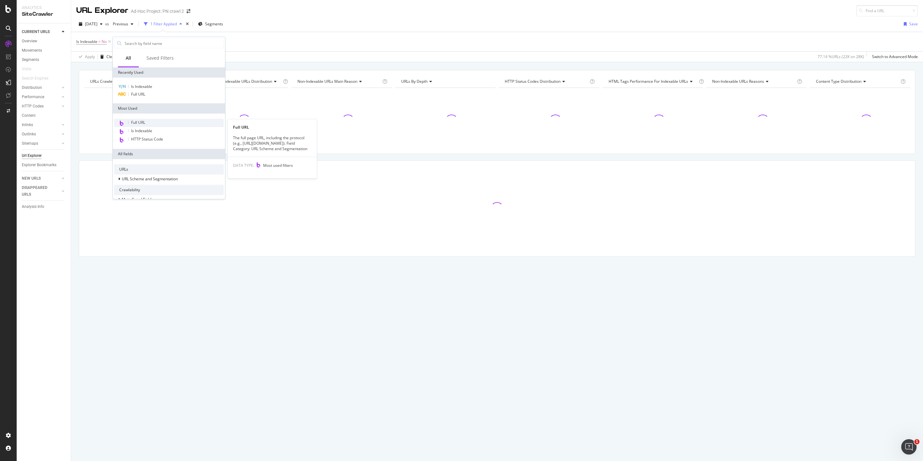
click at [143, 121] on span "Full URL" at bounding box center [138, 122] width 14 height 5
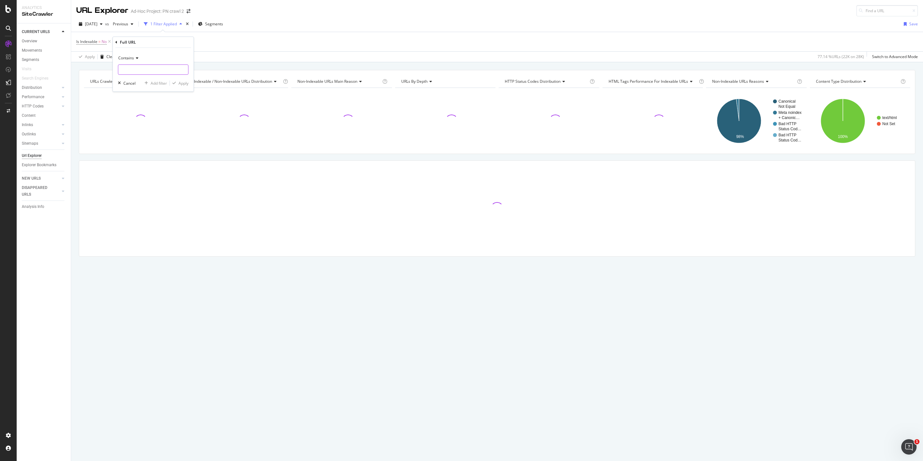
click at [140, 69] on input "text" at bounding box center [153, 69] width 70 height 10
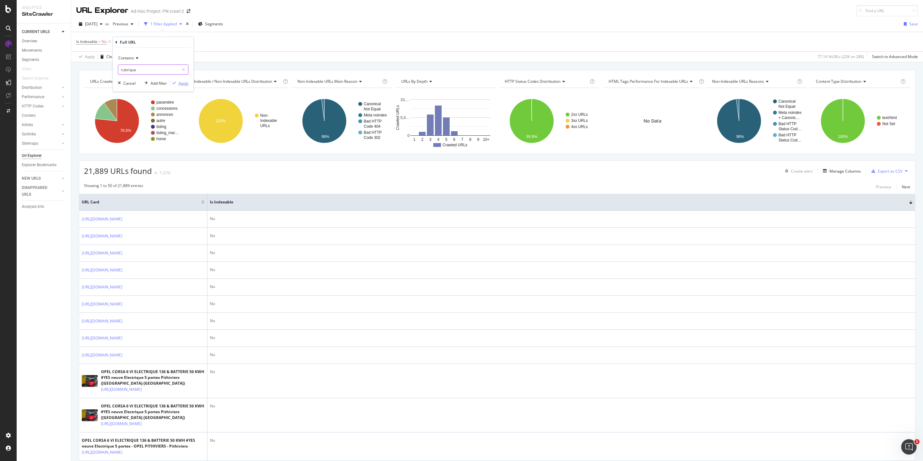
type input "rubrique"
click at [180, 85] on div "Apply" at bounding box center [184, 82] width 10 height 5
